Goal: Task Accomplishment & Management: Manage account settings

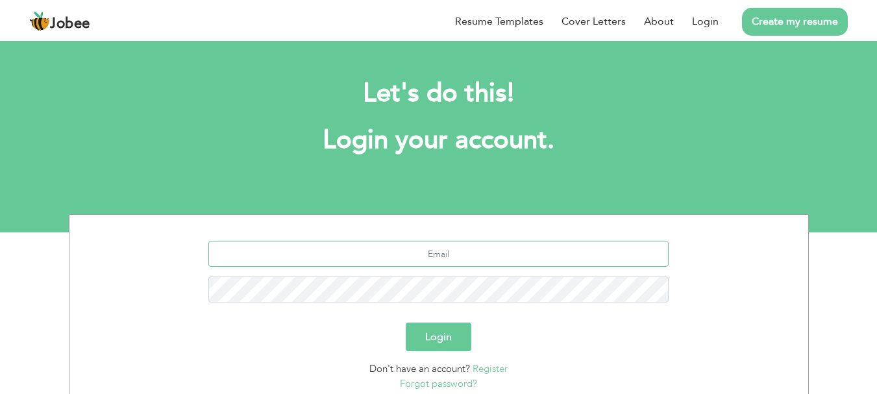
click at [267, 248] on input "text" at bounding box center [438, 254] width 460 height 26
type input "mr.zubairasif@gmail.com"
click at [430, 336] on button "Login" at bounding box center [439, 337] width 66 height 29
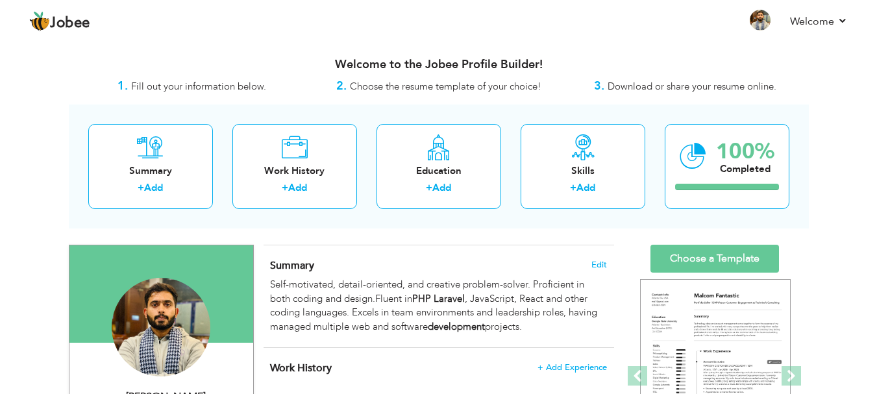
click at [302, 51] on div "Welcome to the Jobee Profile Builder!" at bounding box center [439, 61] width 740 height 32
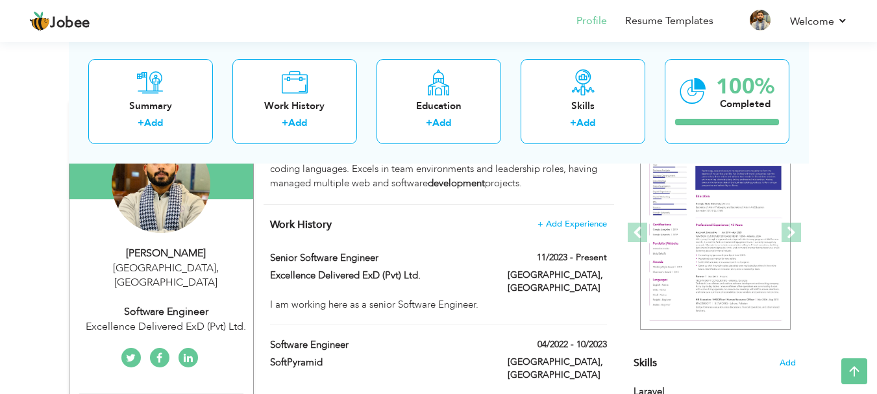
scroll to position [143, 0]
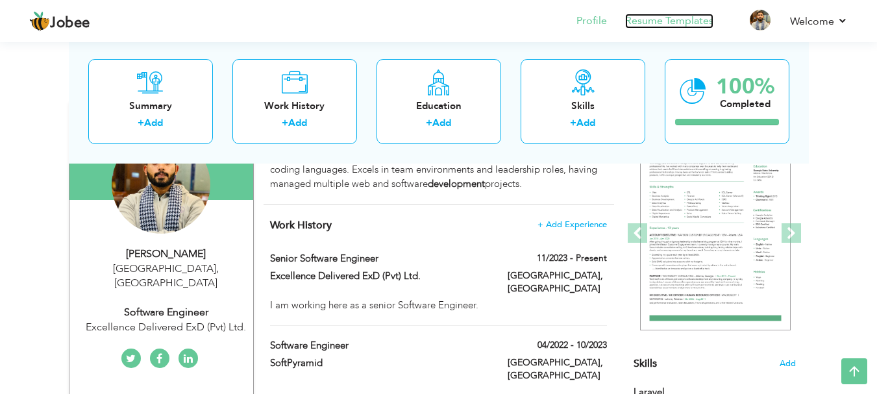
click at [653, 26] on link "Resume Templates" at bounding box center [669, 21] width 88 height 15
click at [594, 13] on li "Profile" at bounding box center [583, 22] width 49 height 35
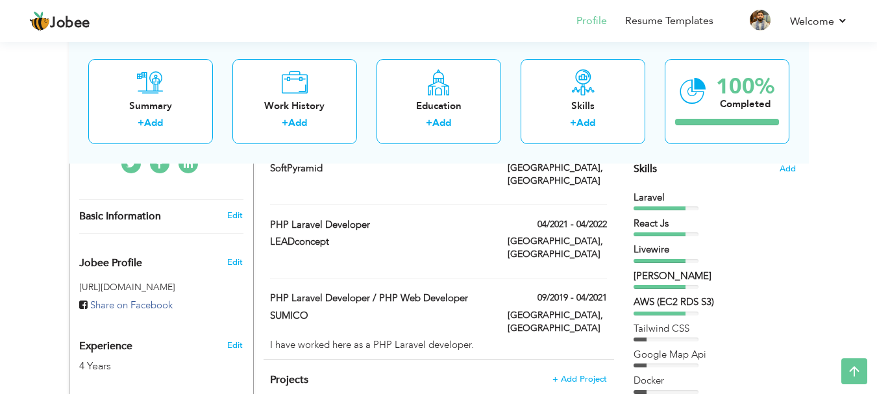
scroll to position [346, 0]
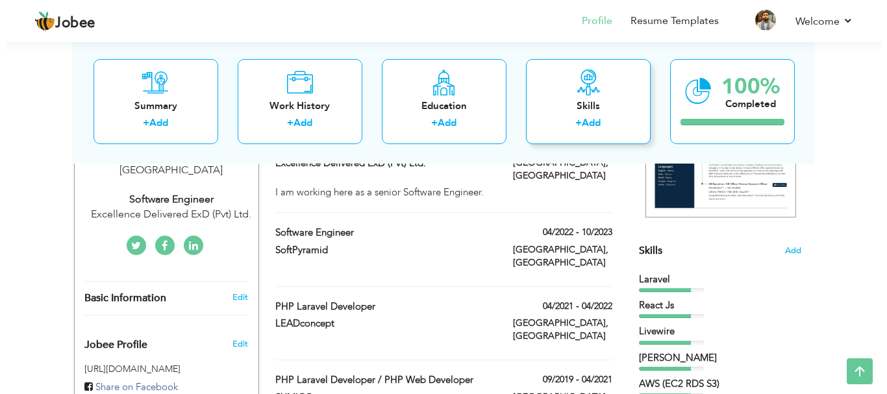
scroll to position [258, 0]
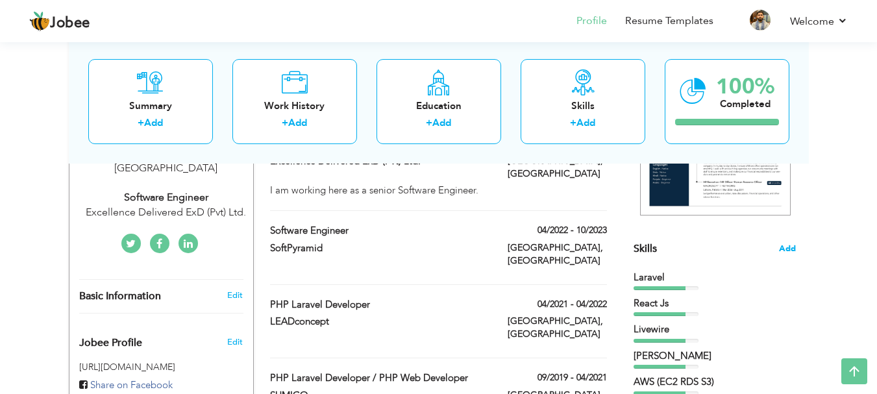
click at [785, 255] on span "Add" at bounding box center [787, 249] width 17 height 12
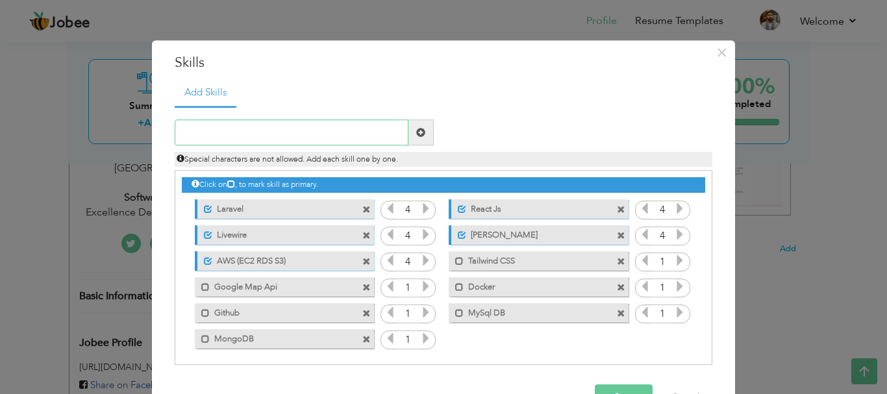
scroll to position [3, 0]
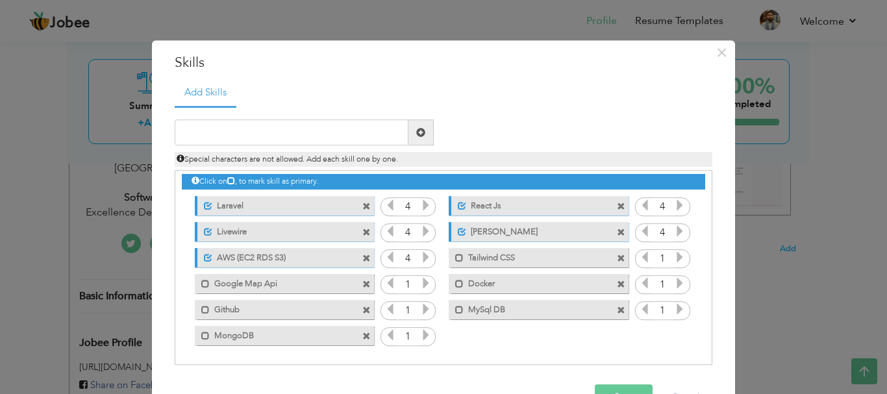
click at [307, 259] on label "AWS (EC2 RDS S3)" at bounding box center [276, 256] width 129 height 16
click at [307, 259] on label "AWS (EC2 RDS S3)" at bounding box center [275, 256] width 131 height 16
click at [307, 259] on label "AWS (EC2 RDS S3)" at bounding box center [276, 256] width 129 height 16
click at [307, 259] on label "AWS (EC2 RDS S3)" at bounding box center [275, 256] width 131 height 16
drag, startPoint x: 307, startPoint y: 259, endPoint x: 249, endPoint y: 64, distance: 203.7
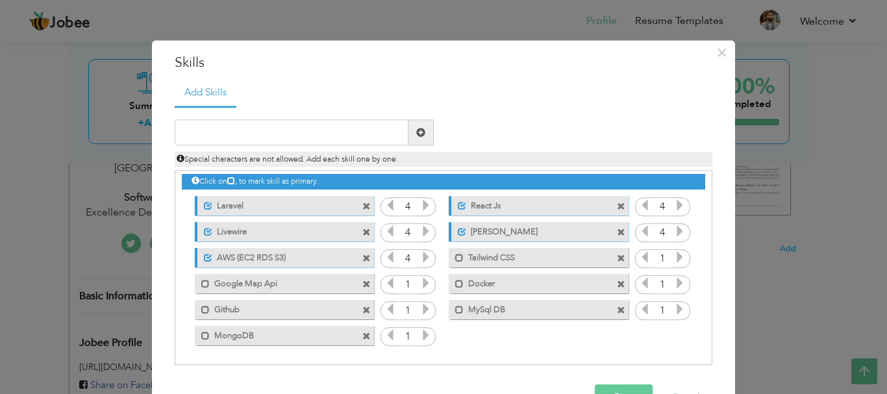
click at [249, 64] on h3 "Skills" at bounding box center [444, 62] width 538 height 19
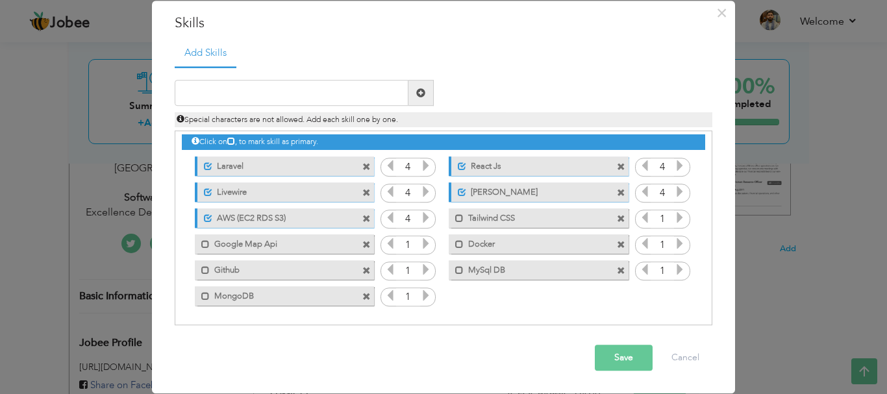
click at [612, 360] on button "Save" at bounding box center [624, 359] width 58 height 26
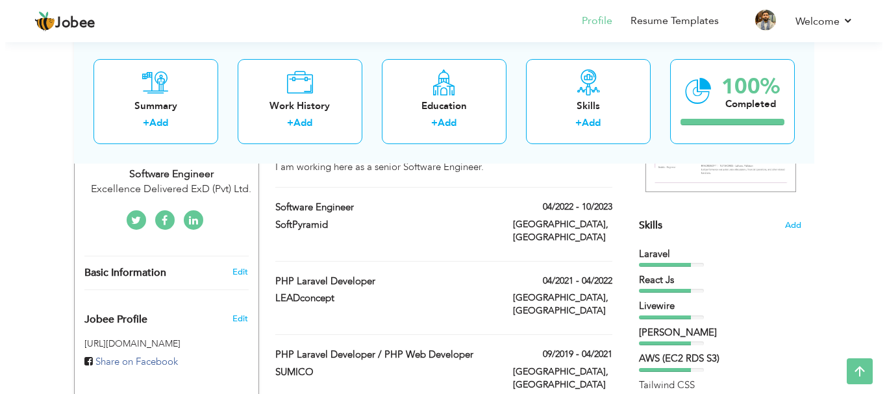
scroll to position [282, 0]
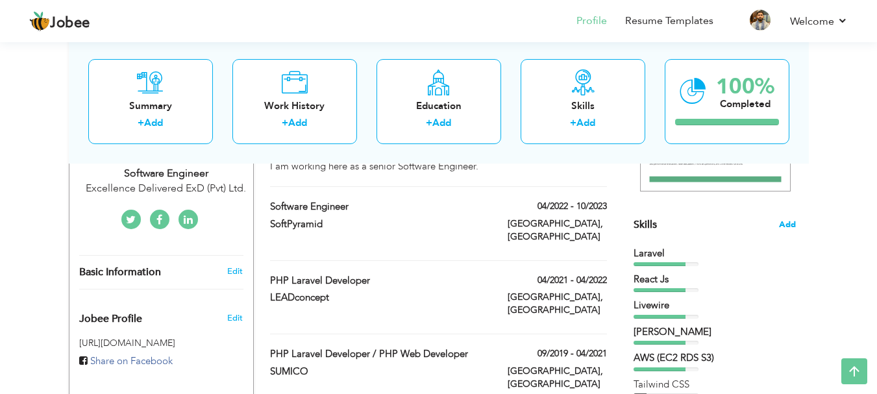
click at [793, 220] on span "Add" at bounding box center [787, 225] width 17 height 12
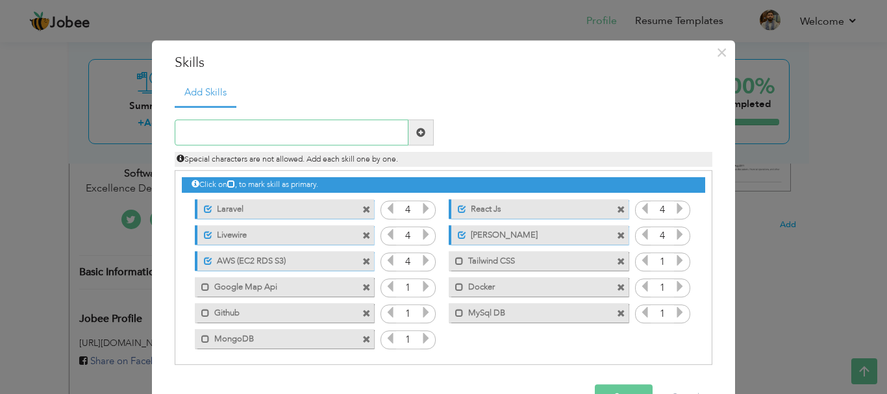
scroll to position [3, 0]
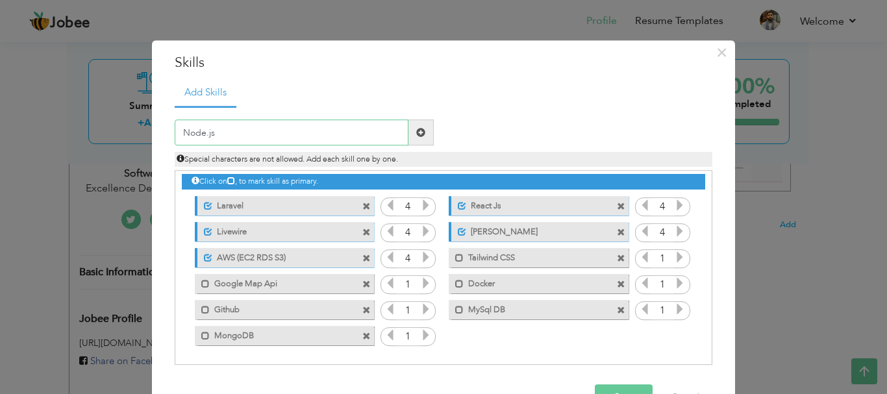
type input "Node.js"
click at [420, 130] on span at bounding box center [420, 132] width 9 height 9
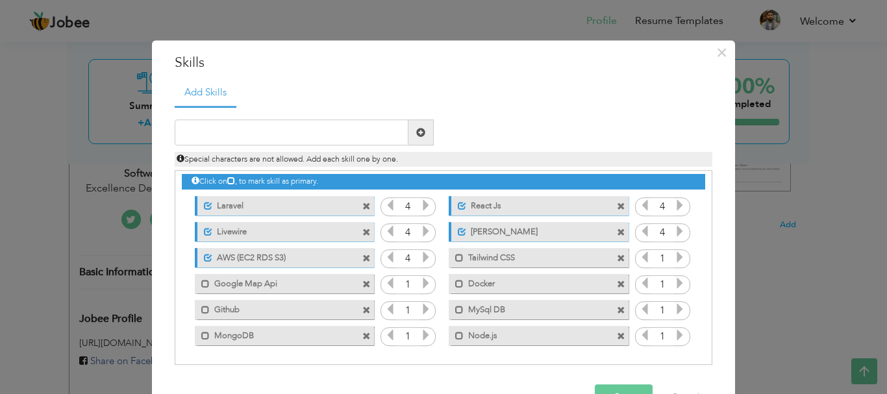
scroll to position [40, 0]
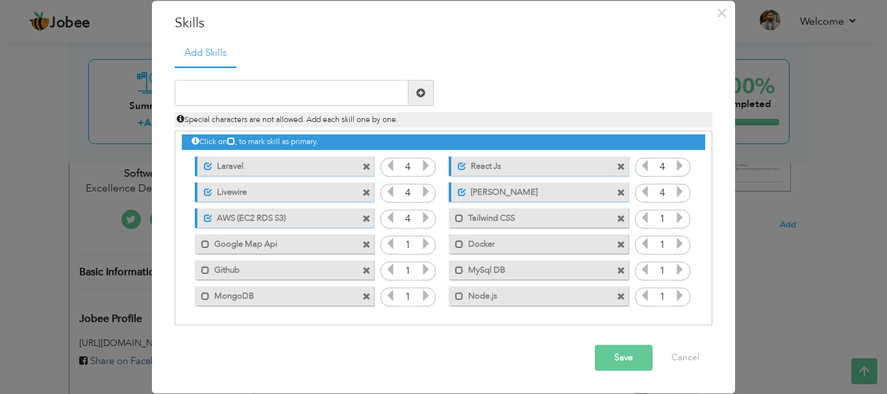
click at [674, 299] on icon at bounding box center [680, 296] width 12 height 12
click at [676, 216] on icon at bounding box center [680, 218] width 12 height 12
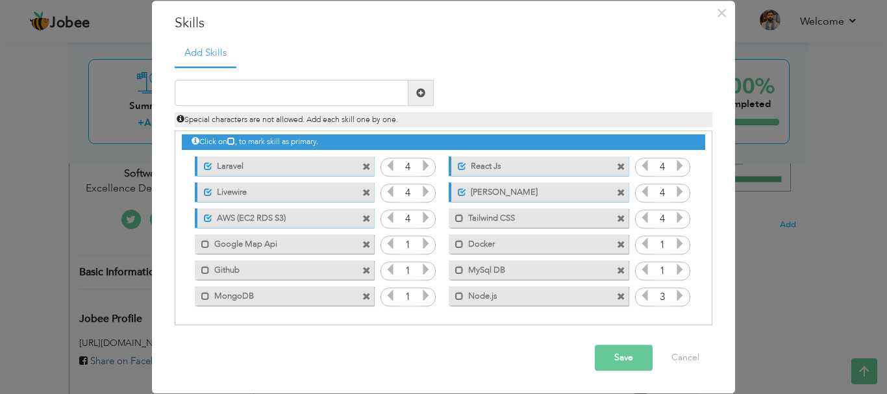
click at [420, 246] on icon at bounding box center [426, 244] width 12 height 12
click at [674, 248] on icon at bounding box center [680, 244] width 12 height 12
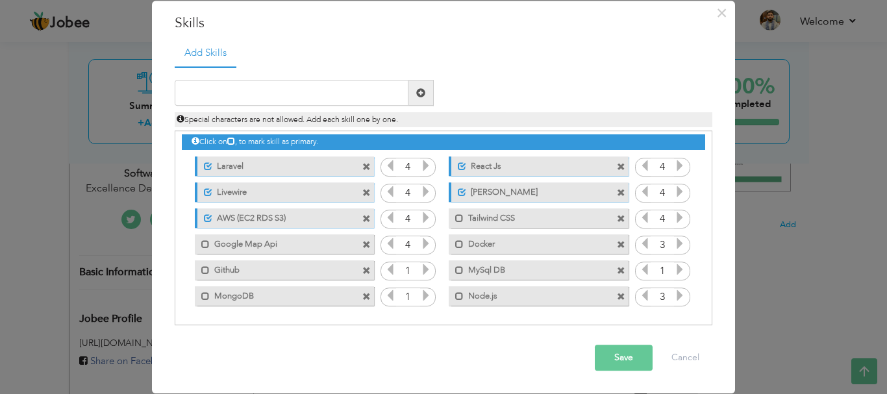
click at [420, 269] on icon at bounding box center [426, 270] width 12 height 12
click at [674, 265] on icon at bounding box center [680, 270] width 12 height 12
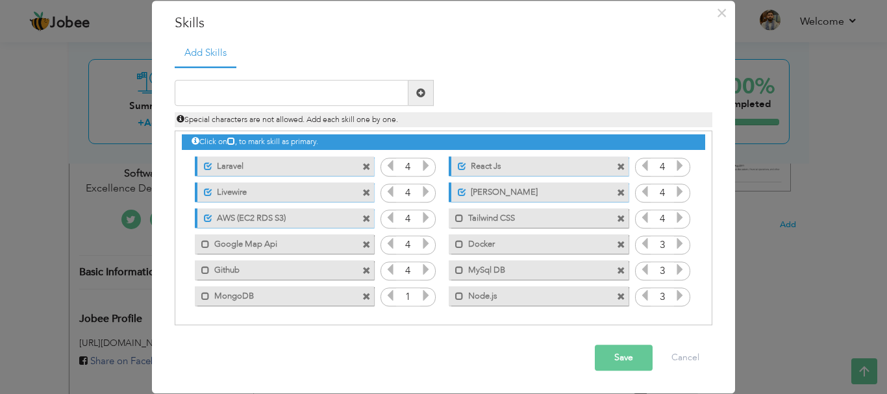
click at [674, 265] on icon at bounding box center [680, 270] width 12 height 12
click at [420, 296] on icon at bounding box center [426, 296] width 12 height 12
click at [605, 354] on button "Save" at bounding box center [624, 359] width 58 height 26
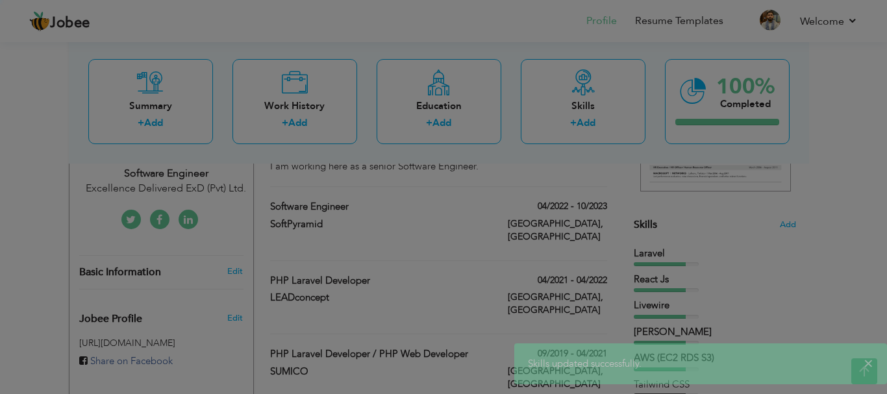
scroll to position [0, 0]
